Goal: Book appointment/travel/reservation

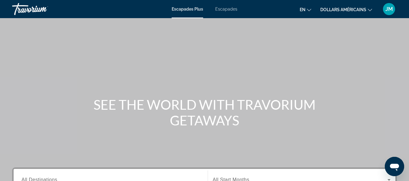
click at [228, 9] on font "Escapades" at bounding box center [226, 9] width 22 height 5
click at [342, 9] on font "dollars américains" at bounding box center [343, 9] width 46 height 5
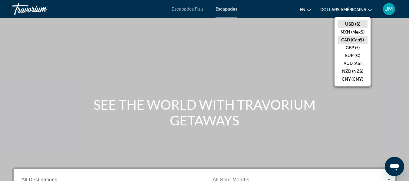
click at [353, 39] on button "CAD (Can$)" at bounding box center [352, 40] width 30 height 8
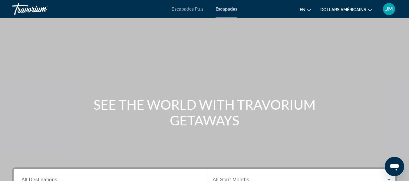
click at [305, 9] on font "en" at bounding box center [303, 9] width 6 height 5
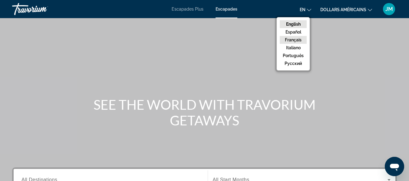
click at [295, 39] on button "Français" at bounding box center [293, 40] width 27 height 8
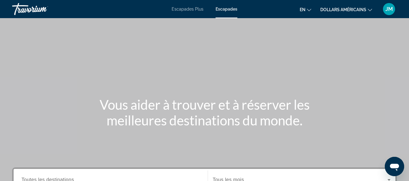
click at [385, 13] on div "JM" at bounding box center [389, 9] width 12 height 12
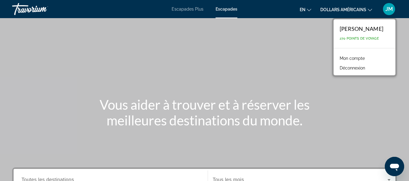
click at [385, 13] on div "JM" at bounding box center [389, 9] width 12 height 12
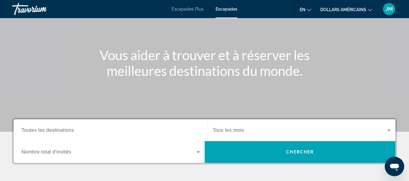
click at [222, 80] on div "Contenu principal" at bounding box center [204, 41] width 409 height 182
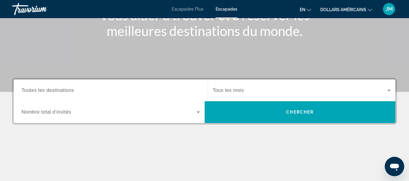
scroll to position [90, 0]
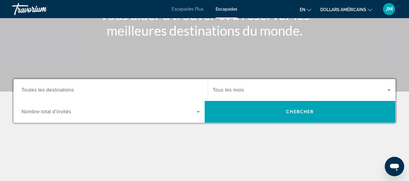
click at [145, 89] on input "Destination Toutes les destinations" at bounding box center [110, 90] width 178 height 7
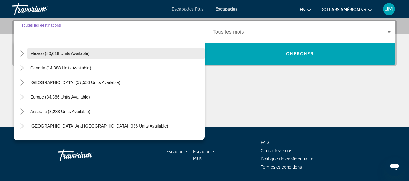
scroll to position [30, 0]
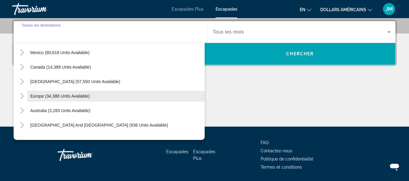
click at [50, 95] on span "Europe (34,386 units available)" at bounding box center [60, 96] width 60 height 5
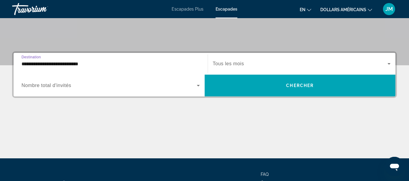
scroll to position [116, 0]
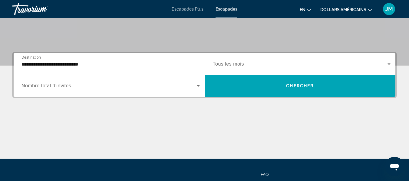
click at [20, 63] on div "**********" at bounding box center [111, 64] width 188 height 17
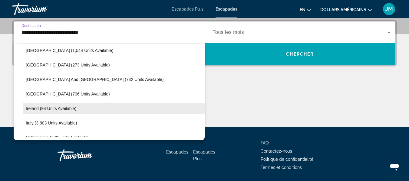
scroll to position [159, 0]
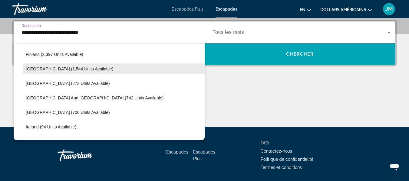
click at [37, 71] on span "[GEOGRAPHIC_DATA] (1,544 units available)" at bounding box center [69, 69] width 87 height 5
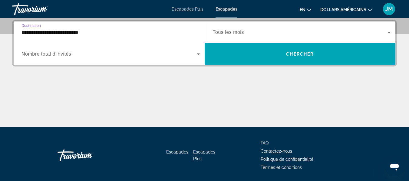
type input "**********"
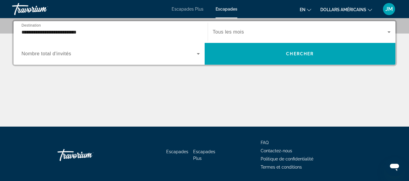
click at [34, 52] on span "Nombre total d'invités" at bounding box center [46, 53] width 50 height 5
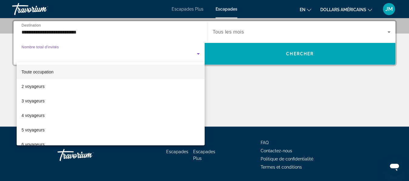
click at [34, 52] on div at bounding box center [204, 90] width 409 height 181
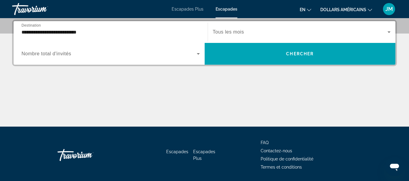
scroll to position [143, 0]
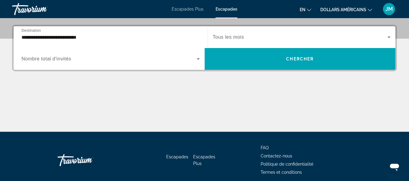
click at [40, 37] on input "**********" at bounding box center [110, 37] width 178 height 7
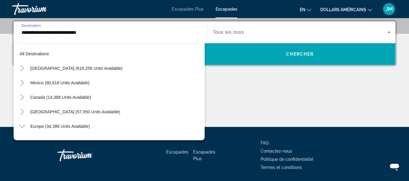
scroll to position [138, 0]
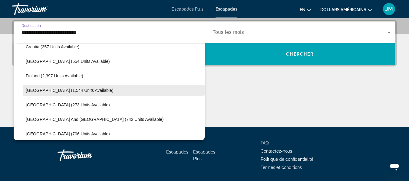
click at [35, 90] on span "[GEOGRAPHIC_DATA] (1,544 units available)" at bounding box center [69, 90] width 87 height 5
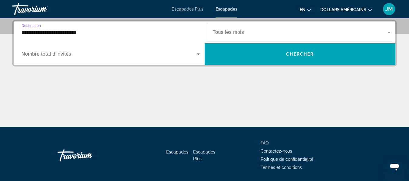
scroll to position [148, 0]
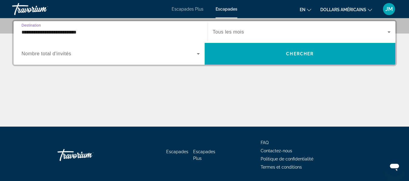
click at [29, 34] on input "**********" at bounding box center [110, 32] width 178 height 7
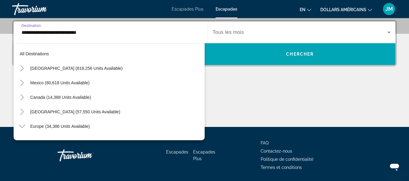
scroll to position [138, 0]
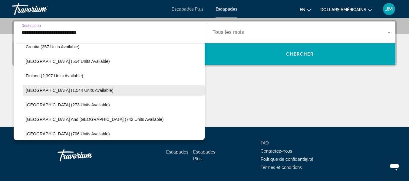
click at [39, 89] on span "[GEOGRAPHIC_DATA] (1,544 units available)" at bounding box center [69, 90] width 87 height 5
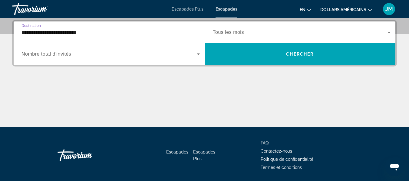
scroll to position [148, 0]
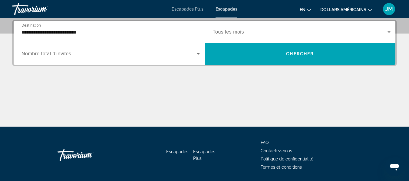
click at [51, 54] on span "Nombre total d'invités" at bounding box center [46, 53] width 50 height 5
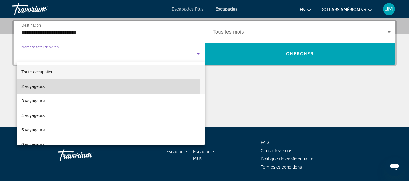
click at [40, 87] on font "2 voyageurs" at bounding box center [32, 86] width 23 height 5
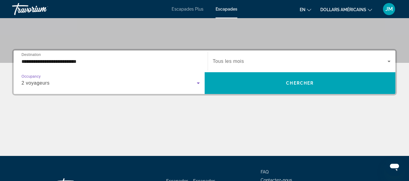
scroll to position [118, 0]
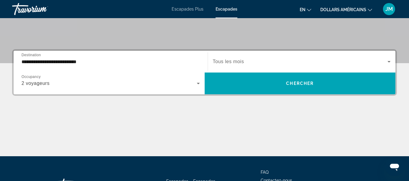
click at [244, 60] on span "Tous les mois" at bounding box center [228, 61] width 31 height 5
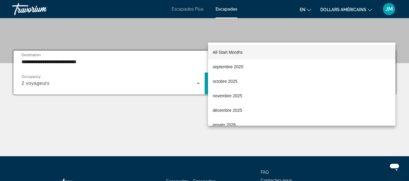
scroll to position [148, 0]
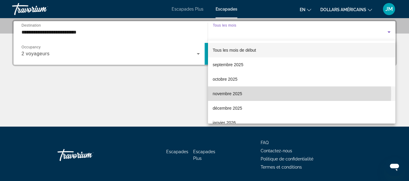
click at [230, 94] on font "novembre 2025" at bounding box center [227, 93] width 29 height 5
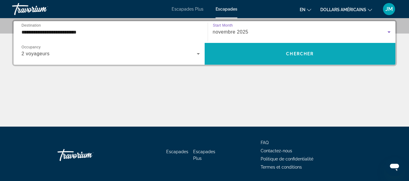
click at [289, 57] on span "Search widget" at bounding box center [300, 54] width 191 height 15
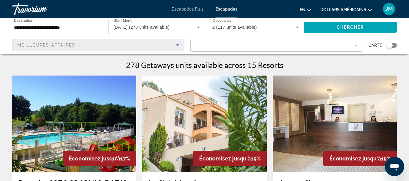
click at [180, 47] on icon "Sort by" at bounding box center [177, 44] width 7 height 7
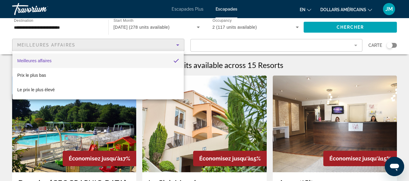
click at [180, 47] on div at bounding box center [204, 90] width 409 height 181
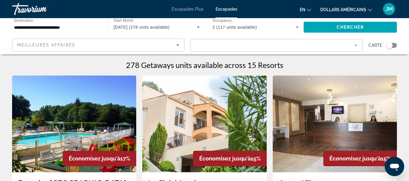
click at [180, 47] on icon "Sort by" at bounding box center [177, 44] width 7 height 7
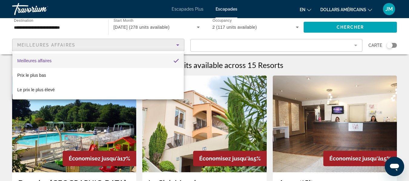
click at [188, 38] on div at bounding box center [204, 90] width 409 height 181
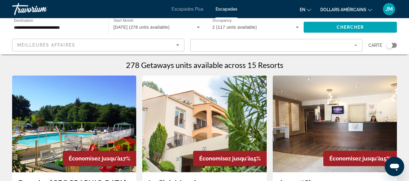
click at [355, 45] on mat-form-field "Filter" at bounding box center [276, 45] width 172 height 13
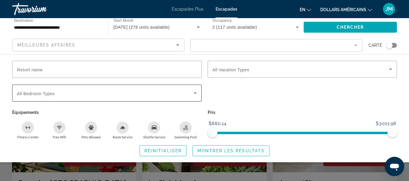
click at [195, 91] on icon "Search widget" at bounding box center [195, 93] width 7 height 7
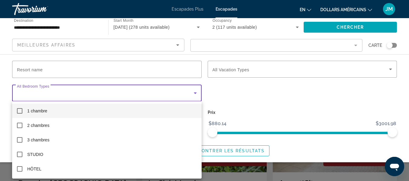
click at [195, 91] on div at bounding box center [204, 90] width 409 height 181
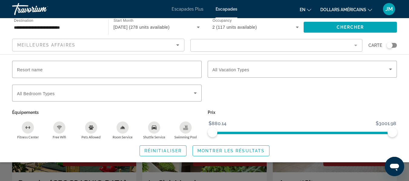
click at [233, 53] on app-map-search-filters "Meilleures affaires Carte Resort name Vacation Types All Vacation Types Bedroom…" at bounding box center [204, 45] width 397 height 18
click at [235, 49] on mat-form-field "Filter" at bounding box center [276, 45] width 172 height 13
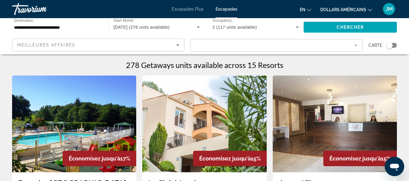
click at [235, 49] on mat-form-field "Filter" at bounding box center [276, 45] width 172 height 13
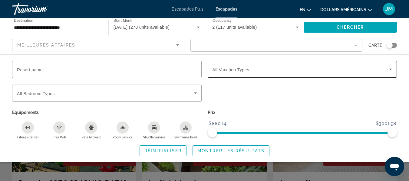
click at [243, 73] on span "Search widget" at bounding box center [300, 69] width 177 height 7
click at [243, 72] on span "All Vacation Types" at bounding box center [230, 69] width 37 height 5
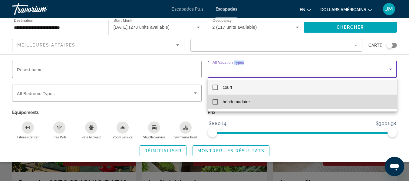
click at [216, 102] on mat-pseudo-checkbox at bounding box center [214, 101] width 5 height 5
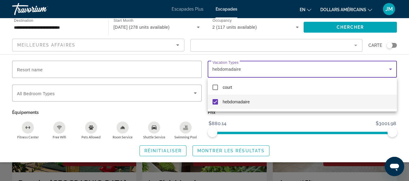
click at [392, 69] on div at bounding box center [204, 90] width 409 height 181
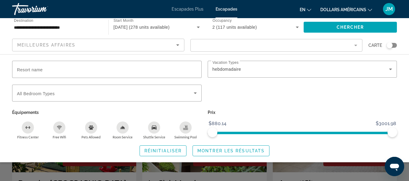
drag, startPoint x: 392, startPoint y: 69, endPoint x: 223, endPoint y: 79, distance: 169.4
click at [223, 79] on mat-form-field "Vacation Types All Vacation Types hebdomadaire" at bounding box center [302, 73] width 189 height 24
click at [162, 98] on div "Search widget" at bounding box center [107, 93] width 180 height 17
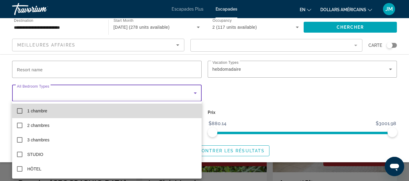
click at [122, 106] on mat-option "1 chambre" at bounding box center [106, 111] width 189 height 15
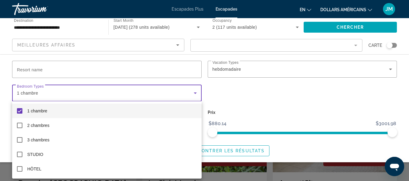
click at [208, 81] on div at bounding box center [204, 90] width 409 height 181
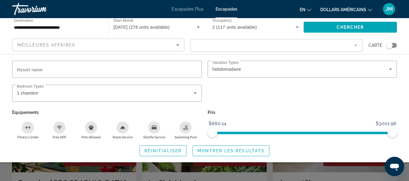
click at [208, 81] on div "Search widget" at bounding box center [302, 81] width 189 height 7
drag, startPoint x: 207, startPoint y: 152, endPoint x: 232, endPoint y: 117, distance: 43.0
click at [232, 117] on div "Resort name Vacation Types All Vacation Types hebdomadaire Bedroom Types All Be…" at bounding box center [204, 109] width 409 height 96
click at [221, 133] on ngx-slider "$880.14 $3001.98 $989.14 $3001.98" at bounding box center [302, 132] width 189 height 1
drag, startPoint x: 221, startPoint y: 133, endPoint x: 192, endPoint y: 135, distance: 29.1
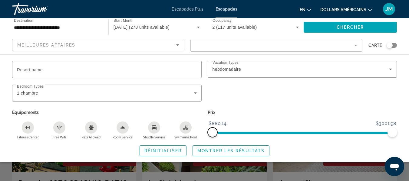
click at [192, 135] on div "Resort name Vacation Types All Vacation Types hebdomadaire Bedroom Types All Be…" at bounding box center [204, 100] width 391 height 79
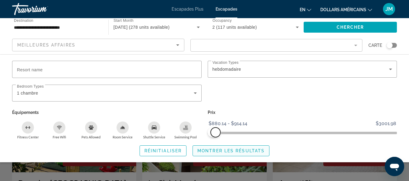
drag, startPoint x: 392, startPoint y: 133, endPoint x: 217, endPoint y: 147, distance: 176.0
click at [217, 147] on div "Resort name Vacation Types All Vacation Types hebdomadaire Bedroom Types All Be…" at bounding box center [204, 109] width 409 height 96
click at [204, 149] on span "Montrer les résultats" at bounding box center [230, 151] width 67 height 5
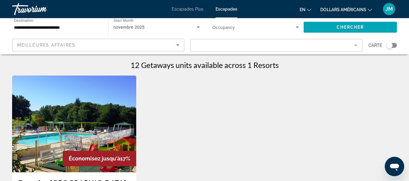
click at [191, 10] on font "Escapades Plus" at bounding box center [188, 9] width 32 height 5
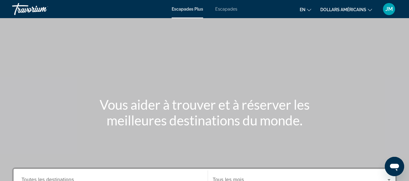
click at [340, 10] on font "dollars américains" at bounding box center [343, 9] width 46 height 5
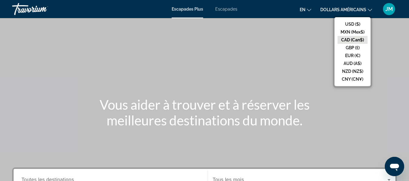
click at [349, 36] on button "CAD (Can$)" at bounding box center [352, 40] width 30 height 8
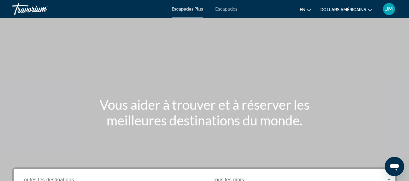
click at [306, 10] on button "en English Español Français Italiano Português русский" at bounding box center [305, 9] width 11 height 9
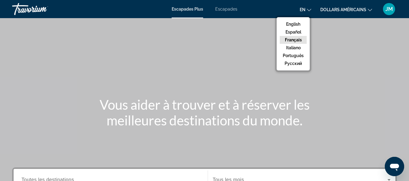
click at [300, 39] on button "Français" at bounding box center [293, 40] width 27 height 8
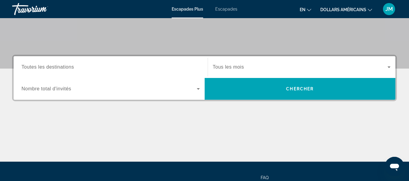
scroll to position [115, 0]
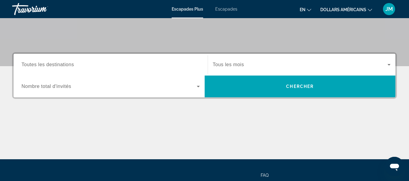
click at [228, 69] on div "Search widget" at bounding box center [302, 64] width 178 height 17
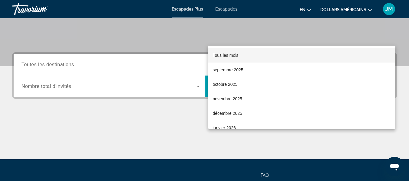
scroll to position [148, 0]
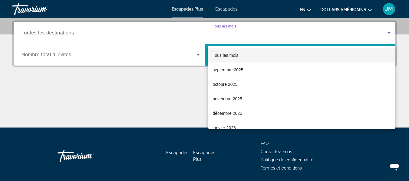
click at [228, 69] on div "Tous les mois septembre 2025 octobre 2025 novembre 2025 décembre 2025 janvier 2…" at bounding box center [302, 87] width 188 height 83
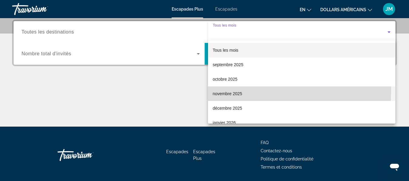
click at [229, 91] on font "novembre 2025" at bounding box center [227, 93] width 29 height 5
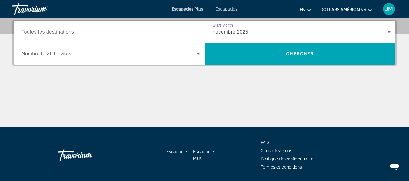
click at [119, 35] on input "Destination Toutes les destinations" at bounding box center [110, 32] width 178 height 7
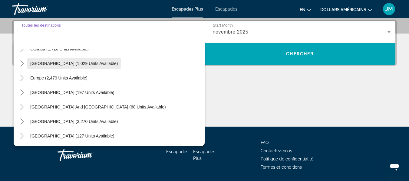
scroll to position [58, 0]
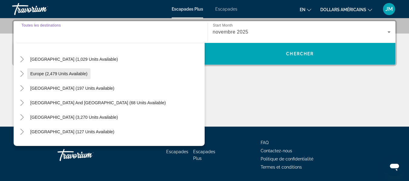
click at [61, 74] on span "Europe (2,479 units available)" at bounding box center [58, 73] width 57 height 5
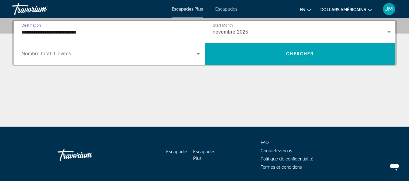
click at [56, 32] on input "**********" at bounding box center [110, 32] width 178 height 7
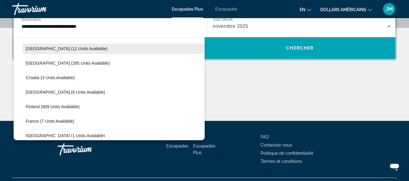
scroll to position [101, 0]
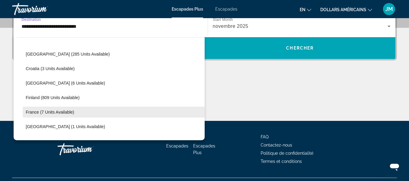
click at [31, 113] on span "France (7 units available)" at bounding box center [50, 112] width 48 height 5
type input "**********"
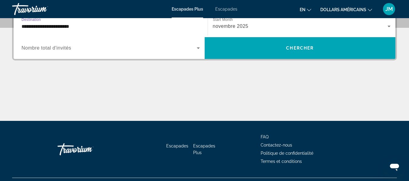
scroll to position [148, 0]
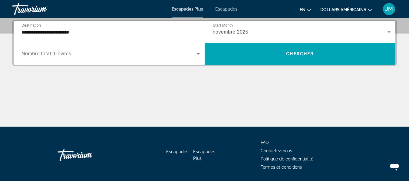
click at [62, 51] on span "Nombre total d'invités" at bounding box center [46, 53] width 50 height 5
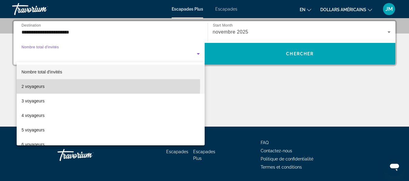
click at [36, 86] on font "2 voyageurs" at bounding box center [32, 86] width 23 height 5
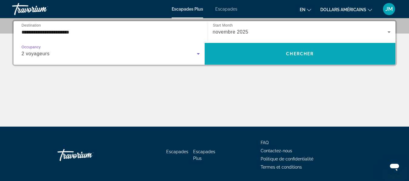
click at [254, 59] on span "Search widget" at bounding box center [300, 54] width 191 height 15
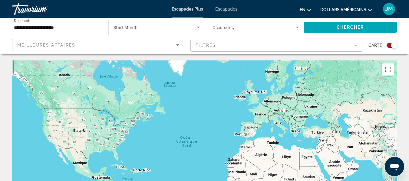
click at [37, 9] on div "Travorium" at bounding box center [42, 9] width 61 height 16
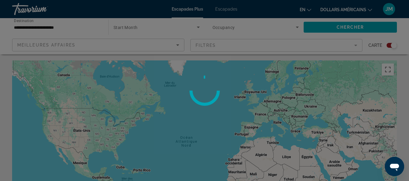
click at [37, 9] on div at bounding box center [204, 90] width 409 height 181
